Goal: Find specific page/section: Find specific page/section

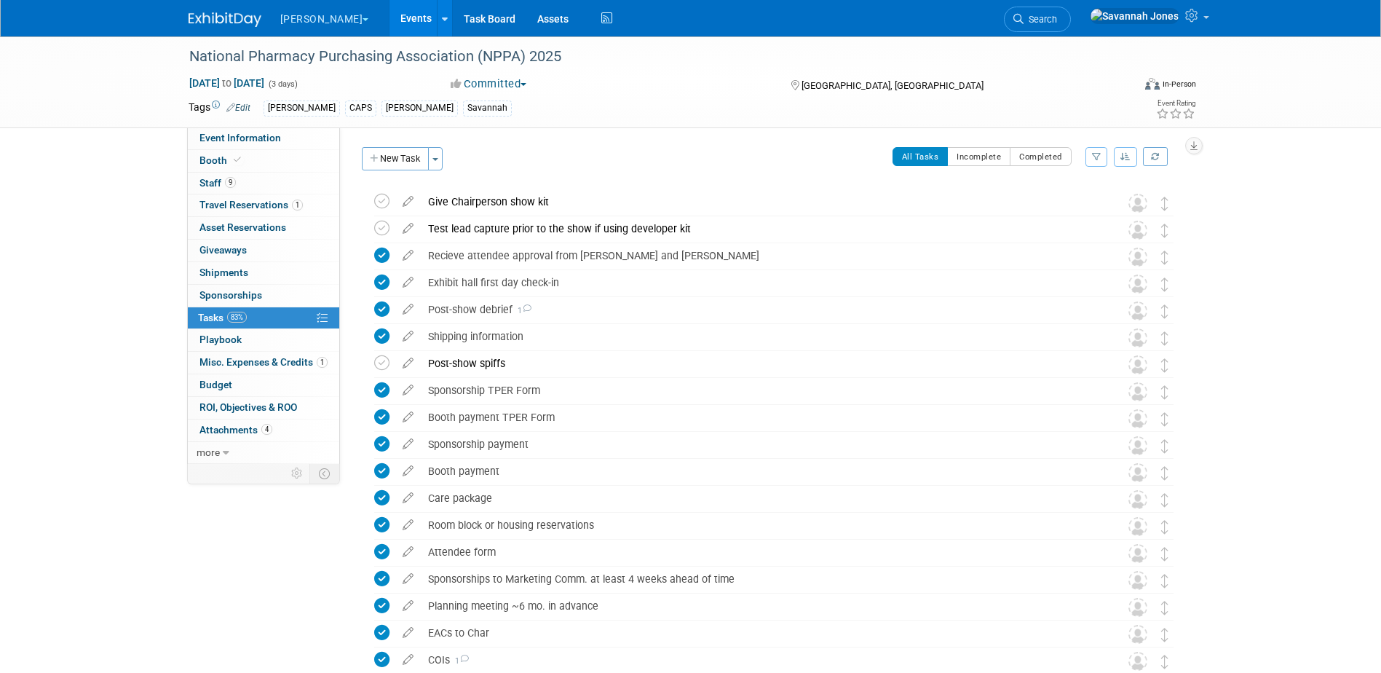
click at [391, 20] on link "Events" at bounding box center [415, 18] width 53 height 36
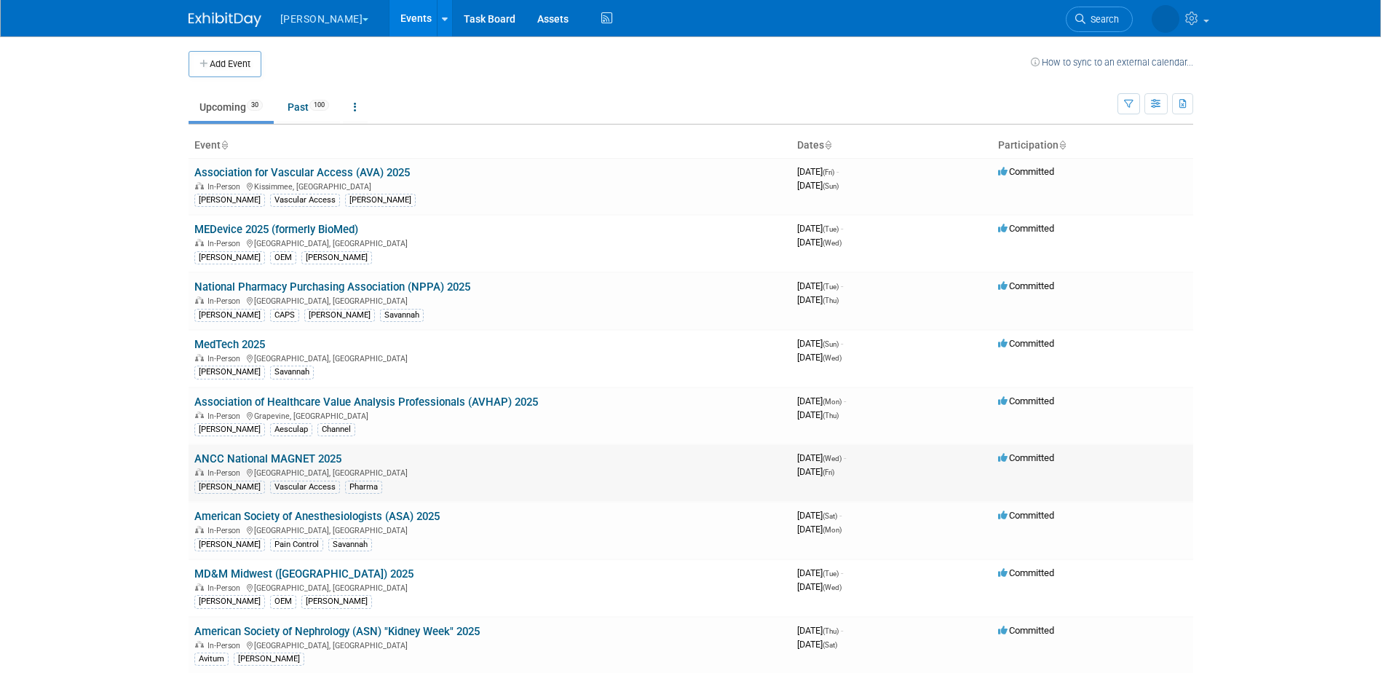
click at [311, 458] on link "ANCC National MAGNET 2025" at bounding box center [267, 458] width 147 height 13
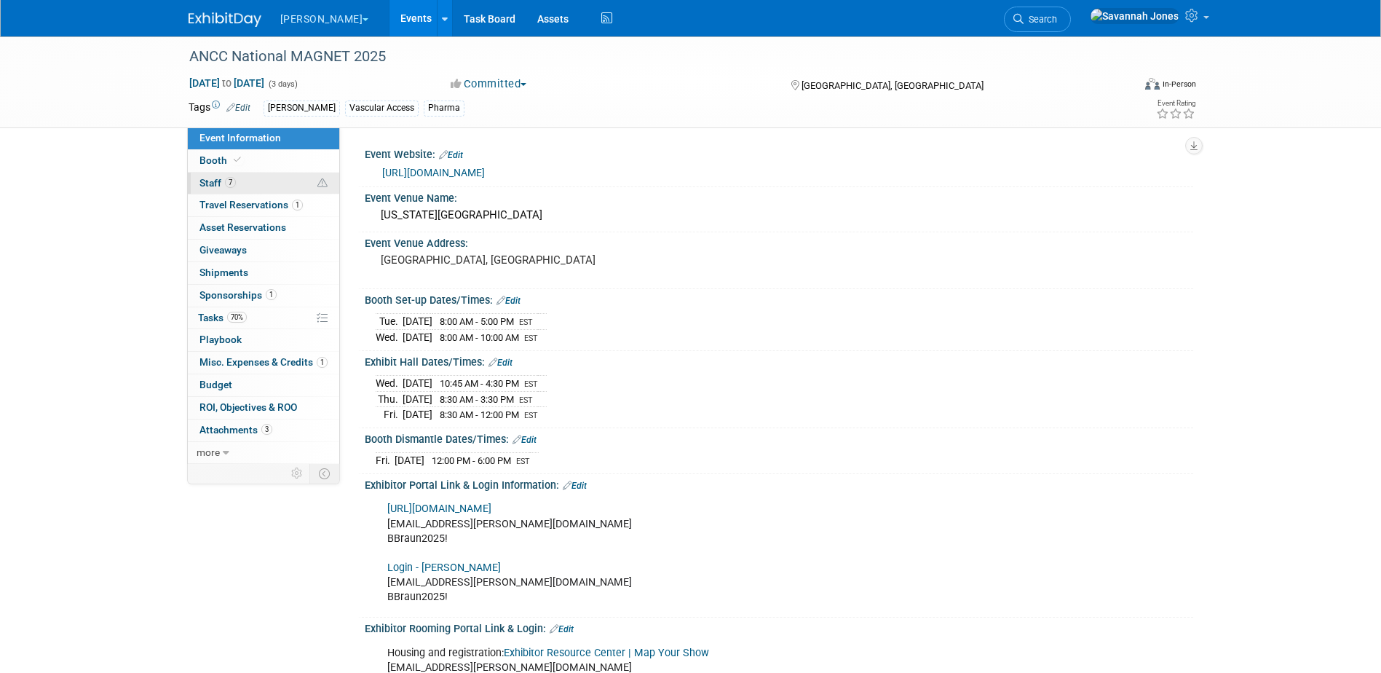
click at [269, 186] on link "7 Staff 7" at bounding box center [263, 184] width 151 height 22
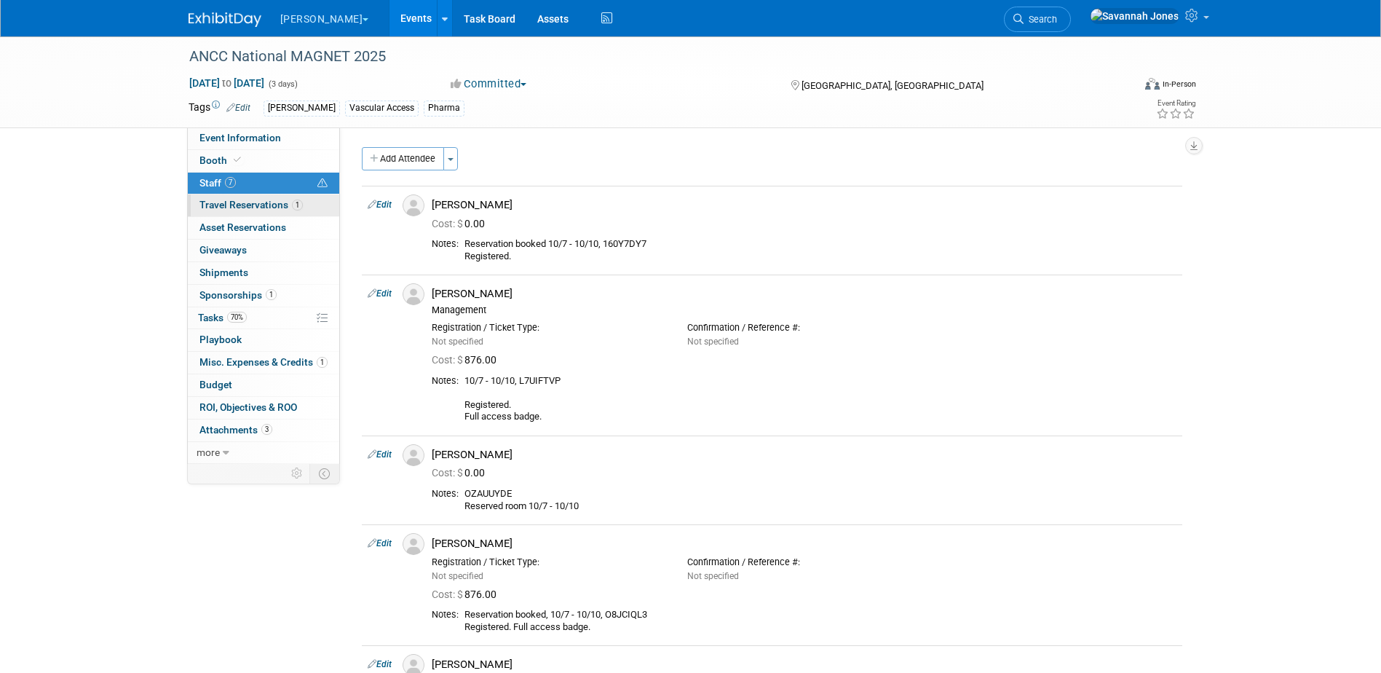
click at [269, 197] on link "1 Travel Reservations 1" at bounding box center [263, 205] width 151 height 22
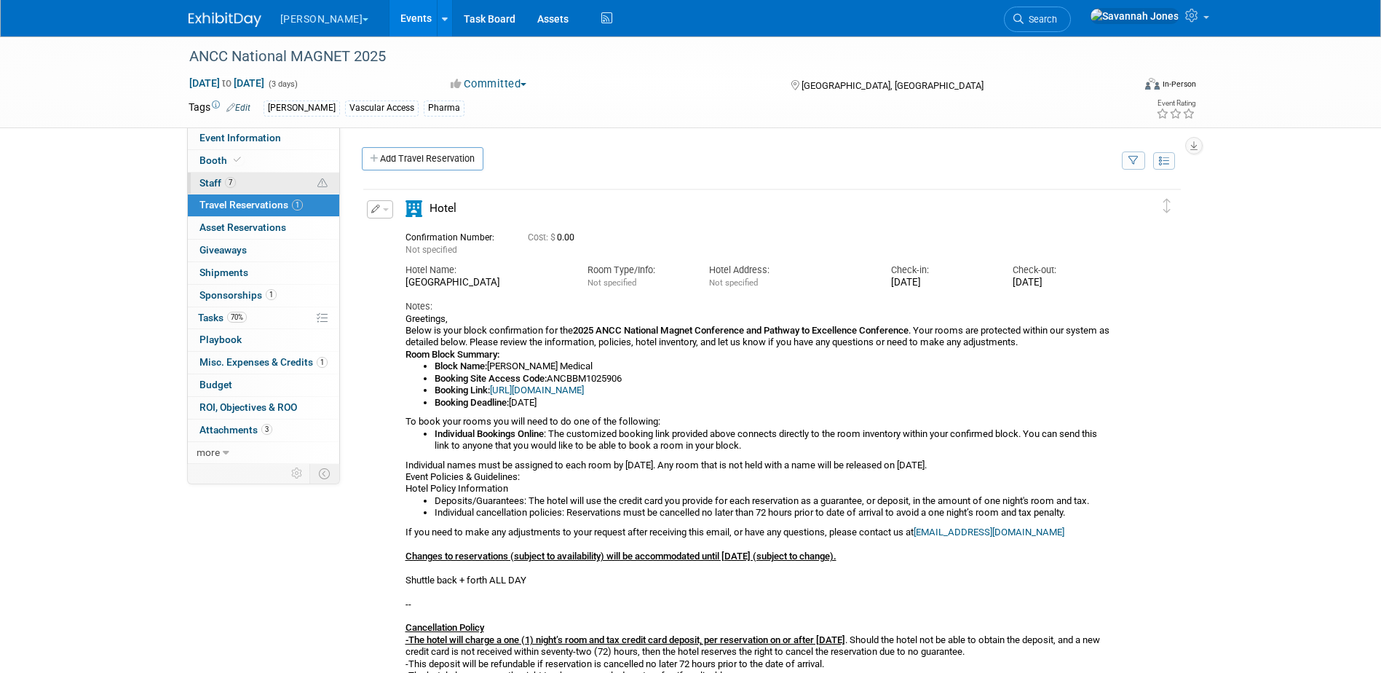
click at [269, 184] on link "7 Staff 7" at bounding box center [263, 184] width 151 height 22
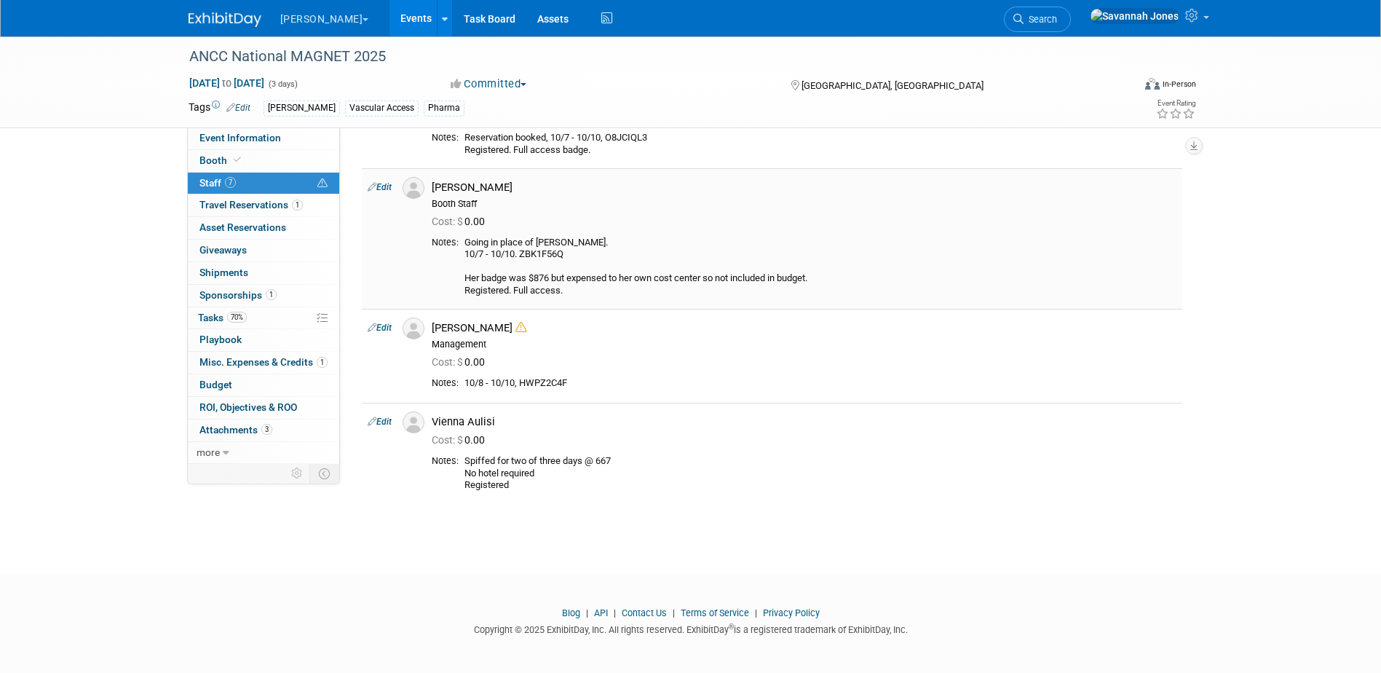
scroll to position [480, 0]
